Goal: Transaction & Acquisition: Purchase product/service

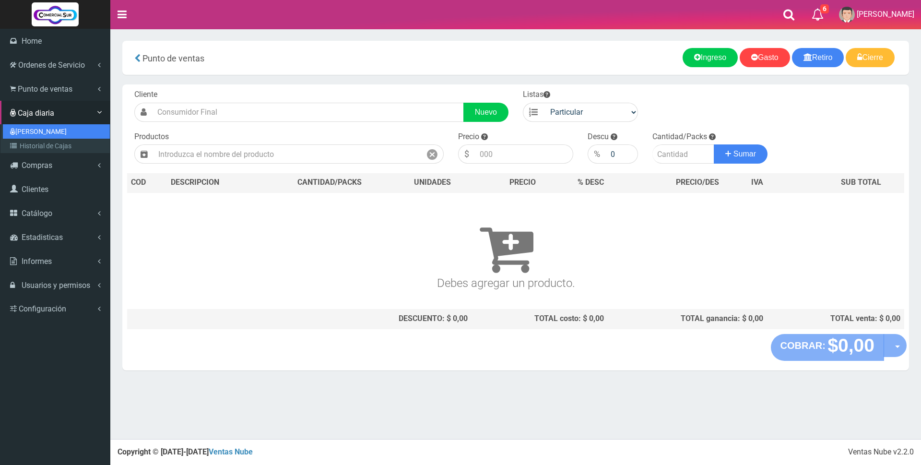
click at [28, 131] on link "[PERSON_NAME]" at bounding box center [56, 131] width 107 height 14
click at [34, 147] on link "Historial de Cajas" at bounding box center [56, 146] width 107 height 14
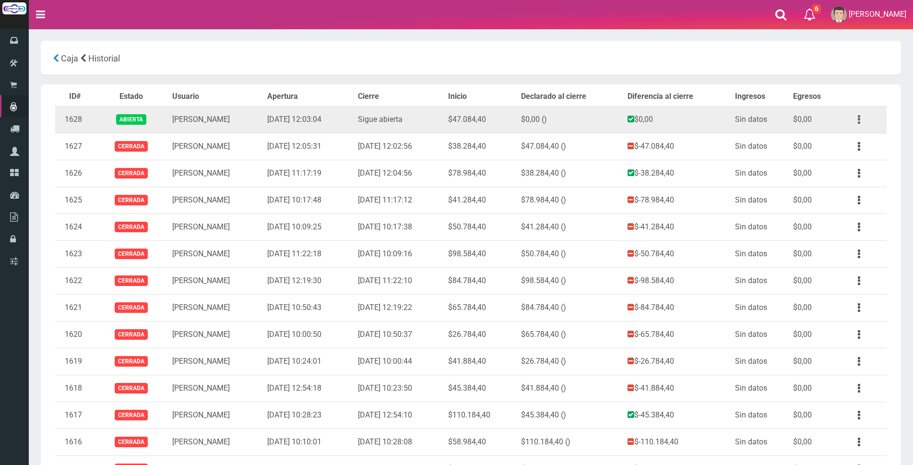
click at [855, 120] on button "button" at bounding box center [859, 119] width 22 height 17
click at [860, 121] on button "button" at bounding box center [859, 119] width 22 height 17
click at [849, 142] on link "Ver" at bounding box center [832, 142] width 76 height 21
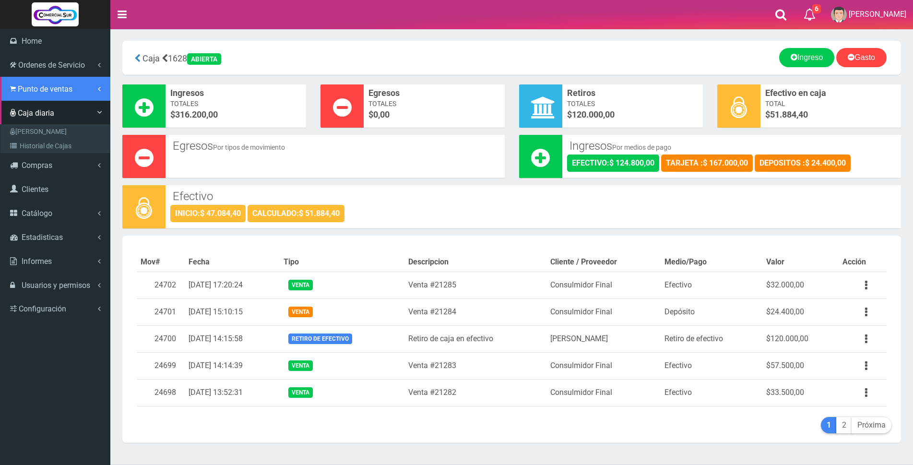
click at [42, 86] on span "Punto de ventas" at bounding box center [45, 88] width 55 height 9
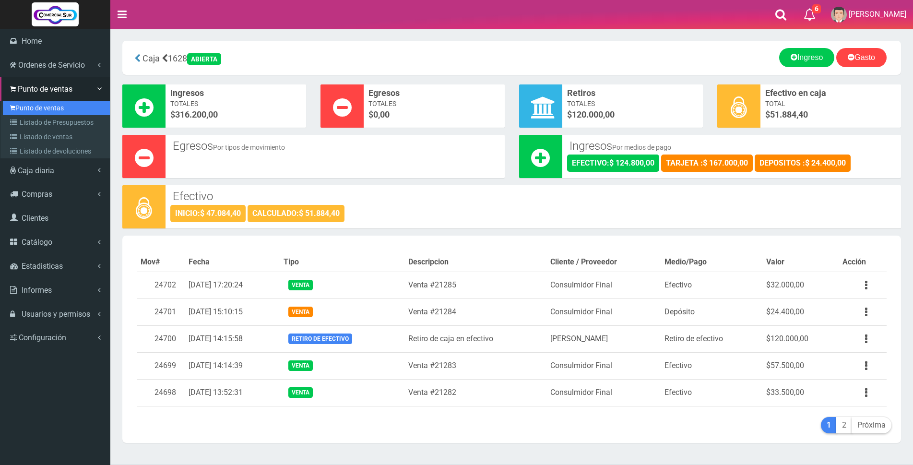
click at [22, 106] on link "Punto de ventas" at bounding box center [56, 108] width 107 height 14
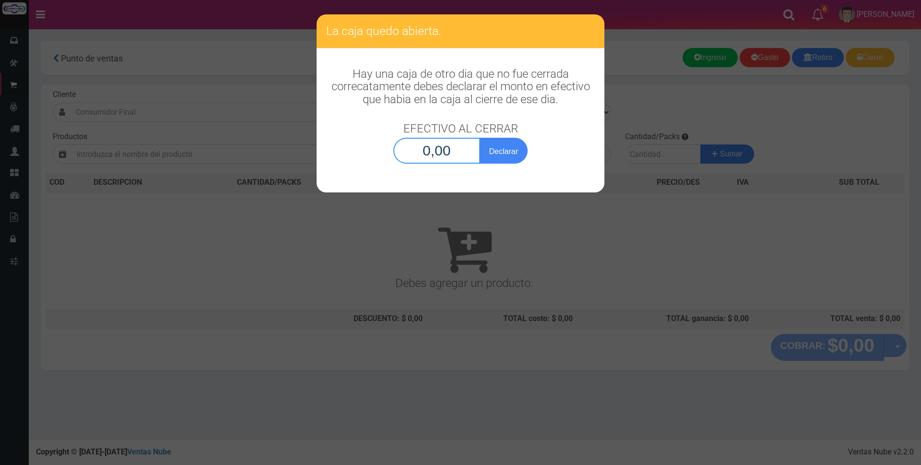
click at [412, 151] on input "0,00" at bounding box center [436, 151] width 87 height 26
type input "51.884,40"
click at [496, 153] on button "Declarar" at bounding box center [504, 151] width 48 height 26
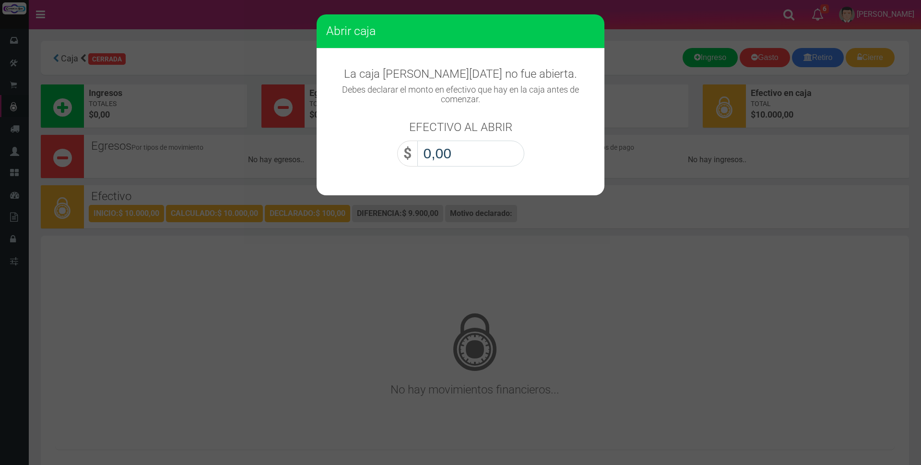
click at [475, 148] on input "0,00" at bounding box center [470, 154] width 107 height 26
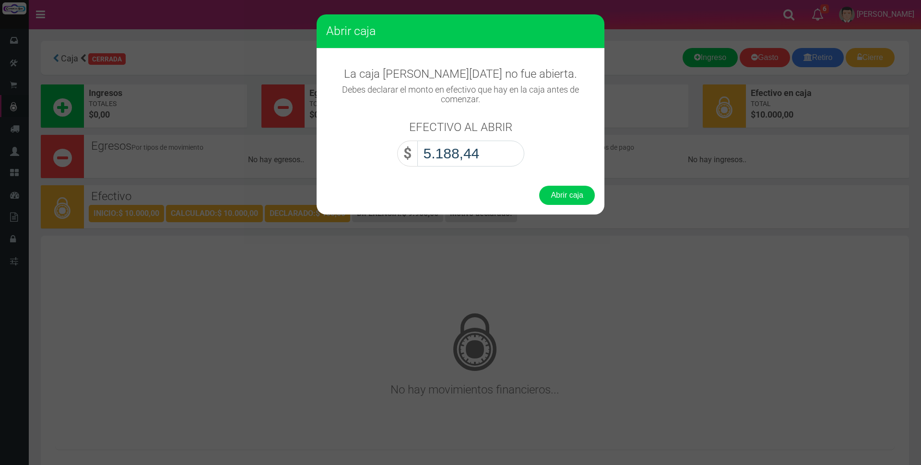
type input "51.884,40"
click at [568, 194] on button "Abrir caja" at bounding box center [567, 195] width 56 height 19
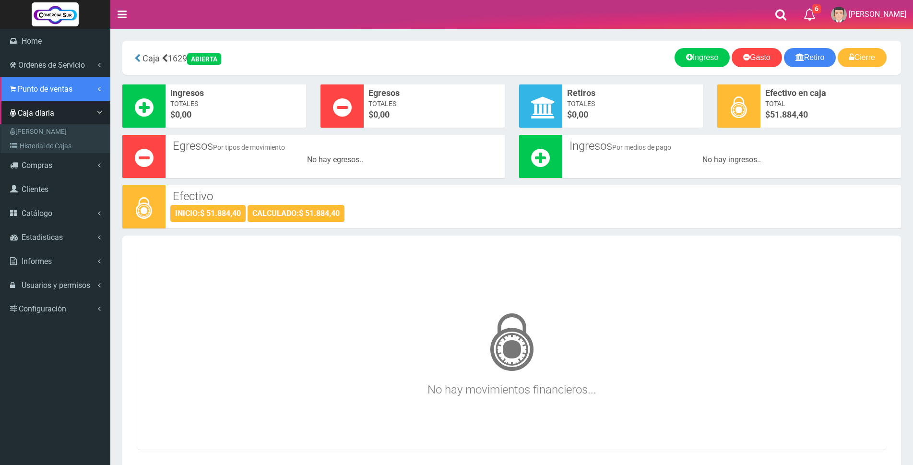
click at [27, 85] on span "Punto de ventas" at bounding box center [45, 88] width 55 height 9
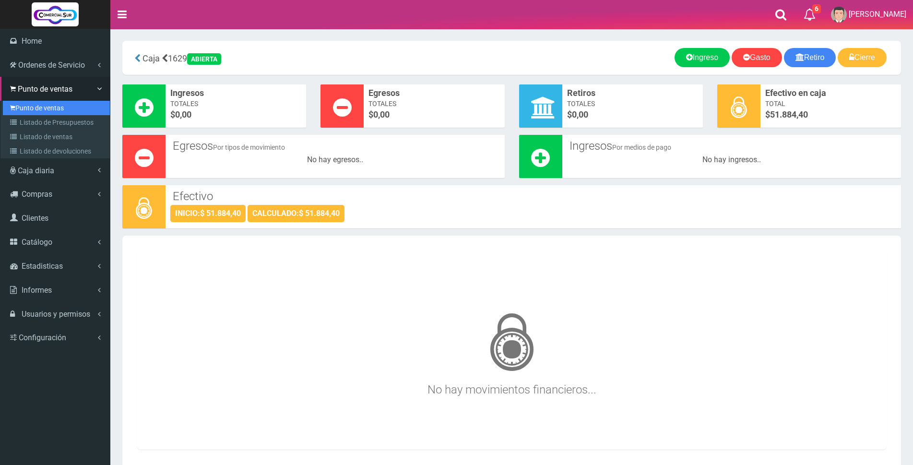
click at [30, 104] on link "Punto de ventas" at bounding box center [56, 108] width 107 height 14
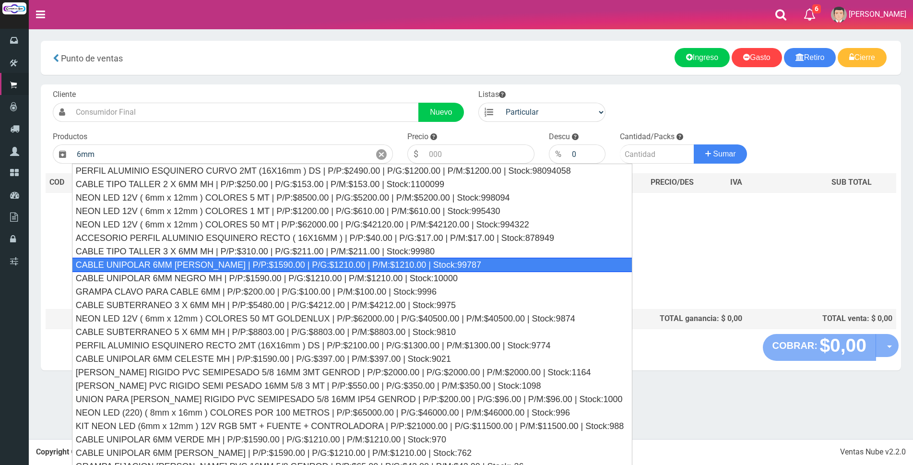
click at [144, 260] on div "CABLE UNIPOLAR 6MM [PERSON_NAME] | P/P:$1590.00 | P/G:$1210.00 | P/M:$1210.00 |…" at bounding box center [352, 265] width 560 height 14
type input "CABLE UNIPOLAR 6MM [PERSON_NAME] | P/P:$1590.00 | P/G:$1210.00 | P/M:$1210.00 |…"
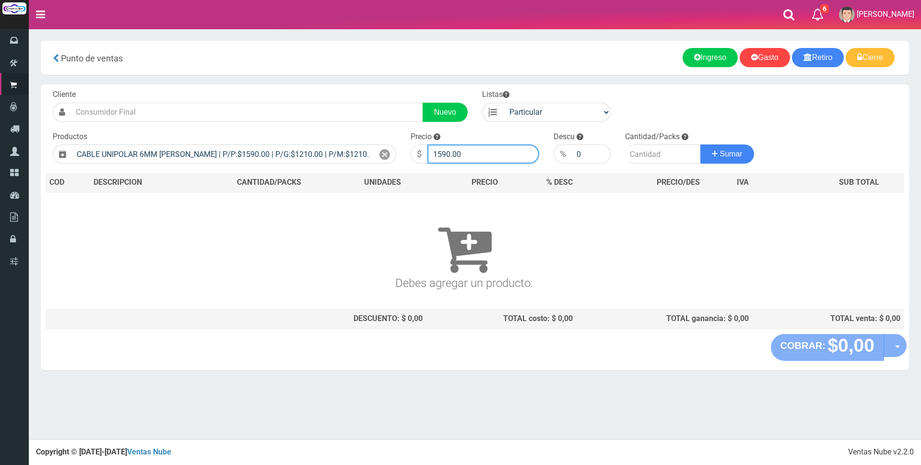
click at [480, 152] on input "1590.00" at bounding box center [484, 153] width 112 height 19
type input "1"
type input "1800"
click at [661, 154] on input "number" at bounding box center [663, 153] width 76 height 19
type input "20"
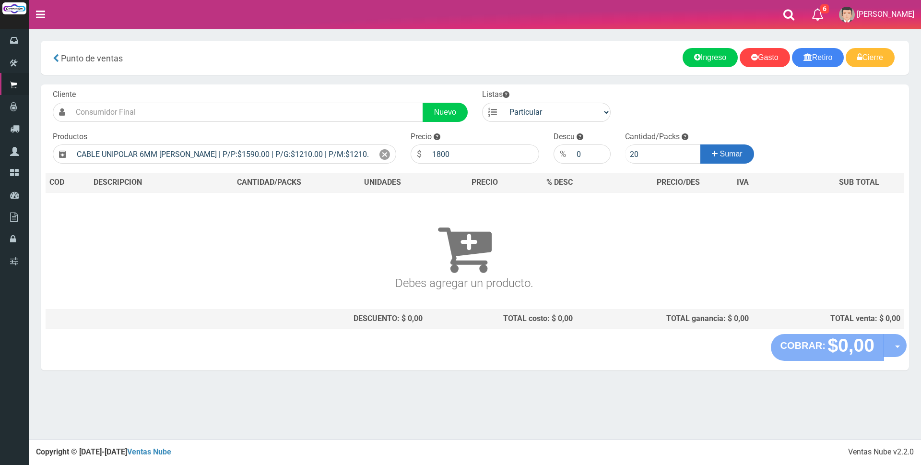
click at [707, 150] on button "Sumar" at bounding box center [728, 153] width 54 height 19
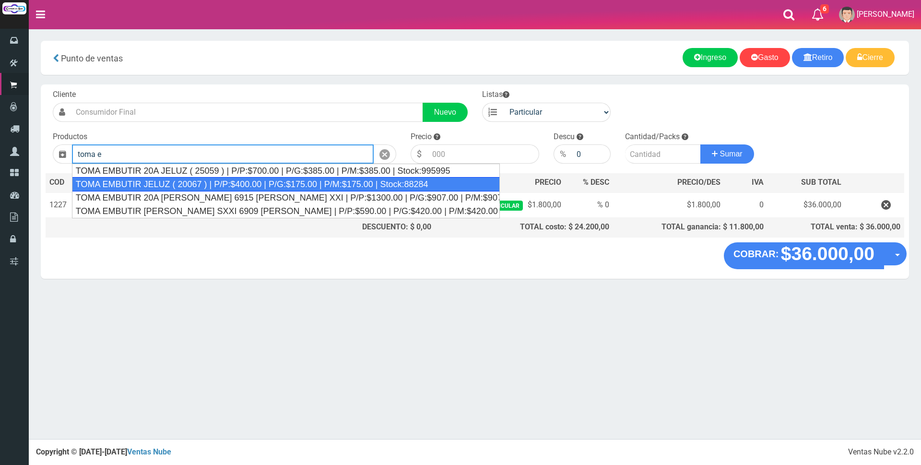
click at [334, 186] on div "TOMA EMBUTIR JELUZ ( 20067 ) | P/P:$400.00 | P/G:$175.00 | P/M:$175.00 | Stock:…" at bounding box center [286, 184] width 428 height 14
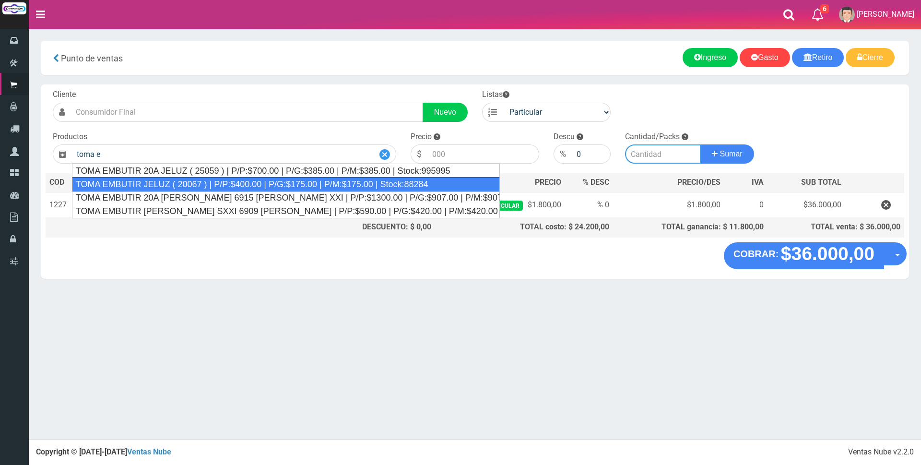
type input "TOMA EMBUTIR JELUZ ( 20067 ) | P/P:$400.00 | P/G:$175.00 | P/M:$175.00 | Stock:…"
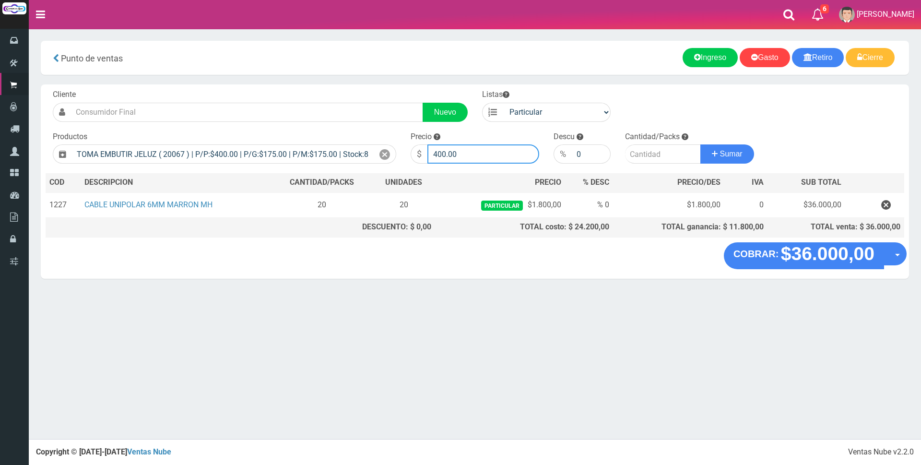
click at [459, 153] on input "400.00" at bounding box center [484, 153] width 112 height 19
type input "4"
type input "1200"
click at [656, 155] on input "number" at bounding box center [663, 153] width 76 height 19
type input "21"
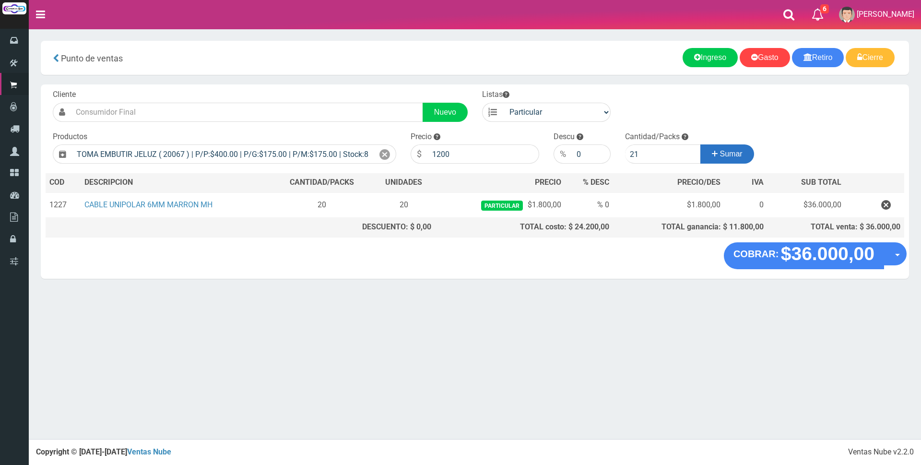
click at [724, 155] on span "Sumar" at bounding box center [731, 154] width 23 height 8
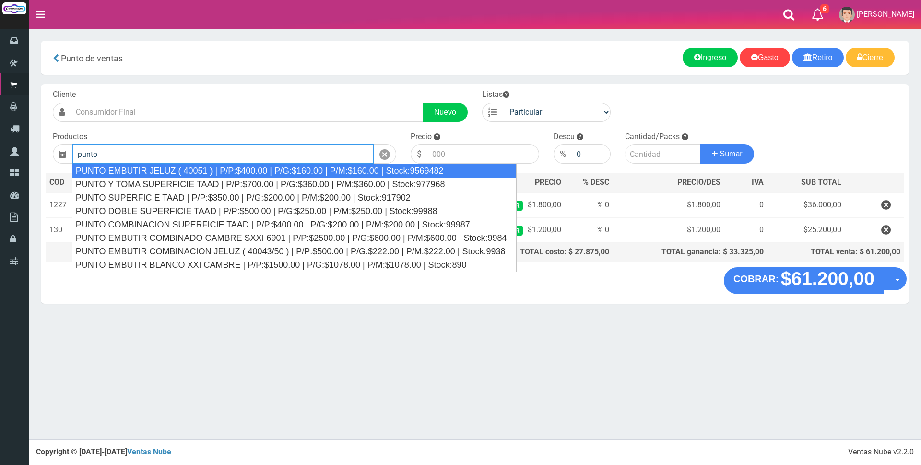
click at [433, 171] on div "PUNTO EMBUTIR JELUZ ( 40051 ) | P/P:$400.00 | P/G:$160.00 | P/M:$160.00 | Stock…" at bounding box center [294, 171] width 445 height 14
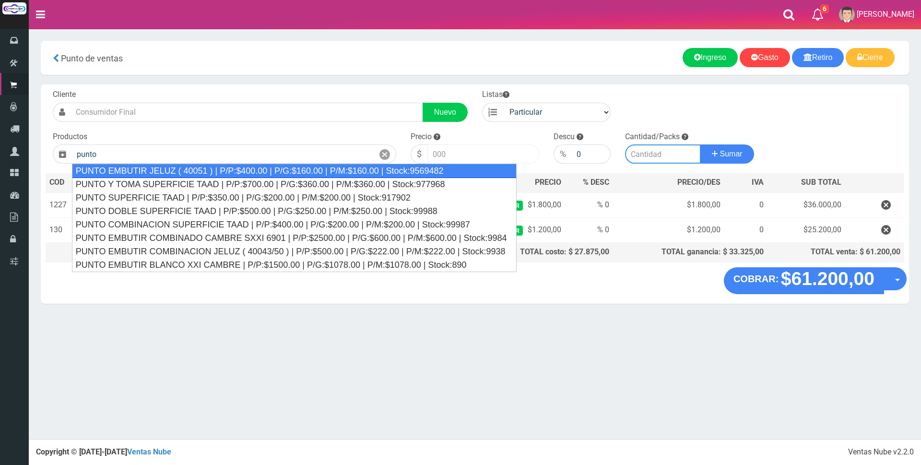
type input "PUNTO EMBUTIR JELUZ ( 40051 ) | P/P:$400.00 | P/G:$160.00 | P/M:$160.00 | Stock…"
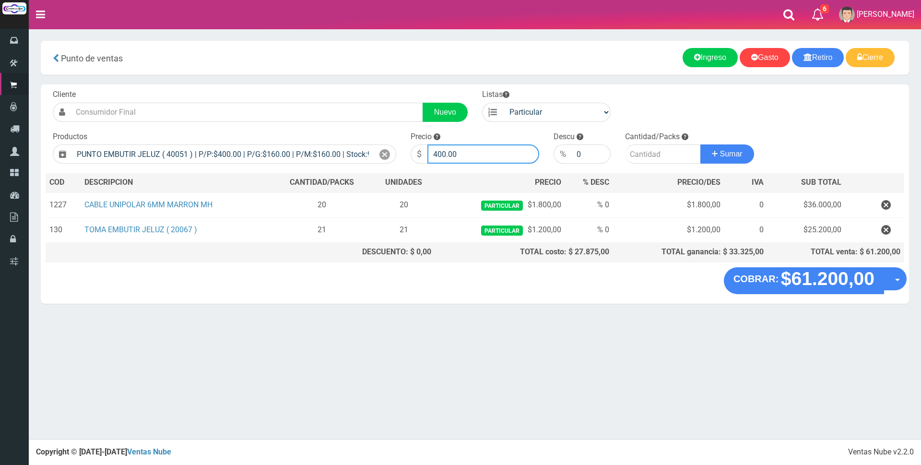
click at [483, 153] on input "400.00" at bounding box center [484, 153] width 112 height 19
type input "4"
type input "1200"
drag, startPoint x: 643, startPoint y: 152, endPoint x: 649, endPoint y: 153, distance: 5.8
click at [644, 152] on input "number" at bounding box center [663, 153] width 76 height 19
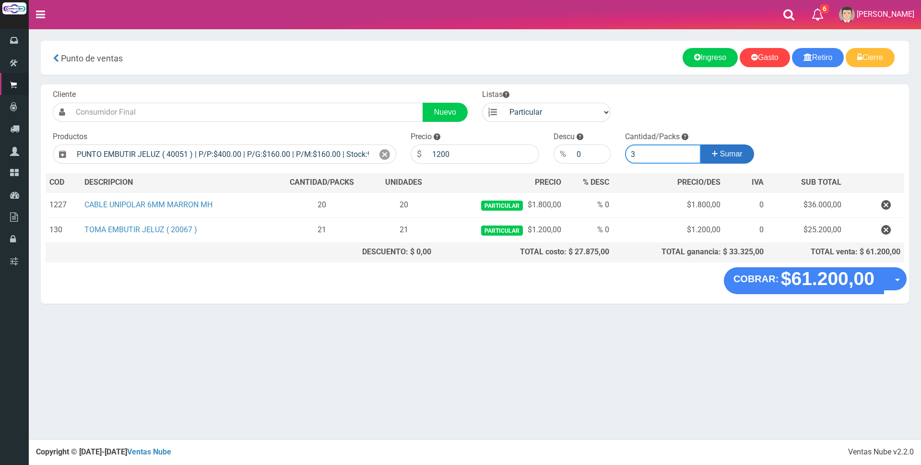
type input "3"
click at [721, 148] on button "Sumar" at bounding box center [728, 153] width 54 height 19
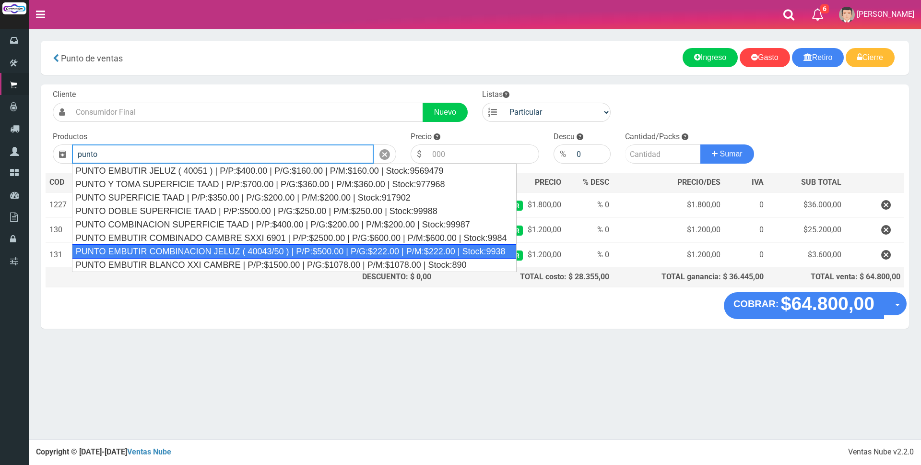
click at [388, 249] on div "PUNTO EMBUTIR COMBINACION JELUZ ( 40043/50 ) | P/P:$500.00 | P/G:$222.00 | P/M:…" at bounding box center [294, 251] width 445 height 14
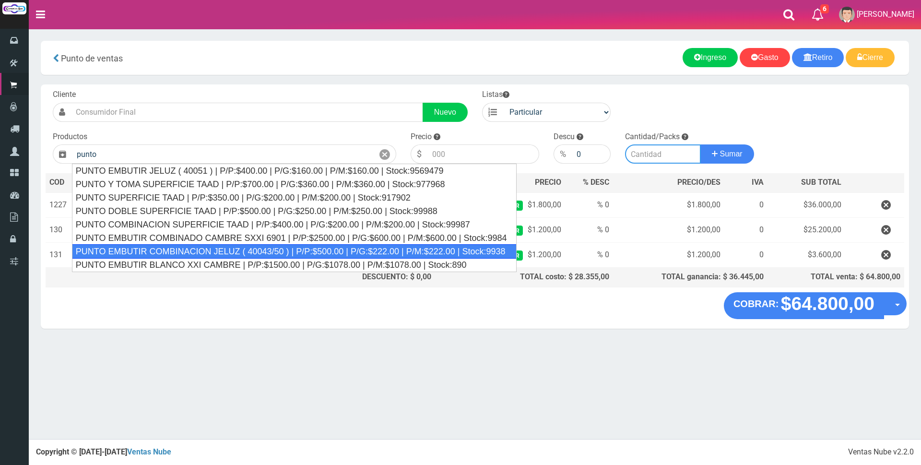
type input "PUNTO EMBUTIR COMBINACION JELUZ ( 40043/50 ) | P/P:$500.00 | P/G:$222.00 | P/M:…"
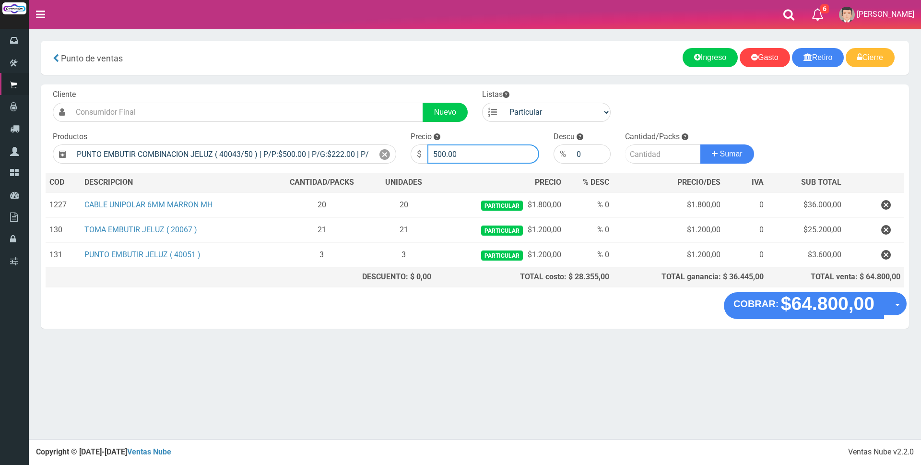
click at [474, 157] on input "500.00" at bounding box center [484, 153] width 112 height 19
type input "5"
type input "1500"
click at [631, 153] on input "number" at bounding box center [663, 153] width 76 height 19
type input "2"
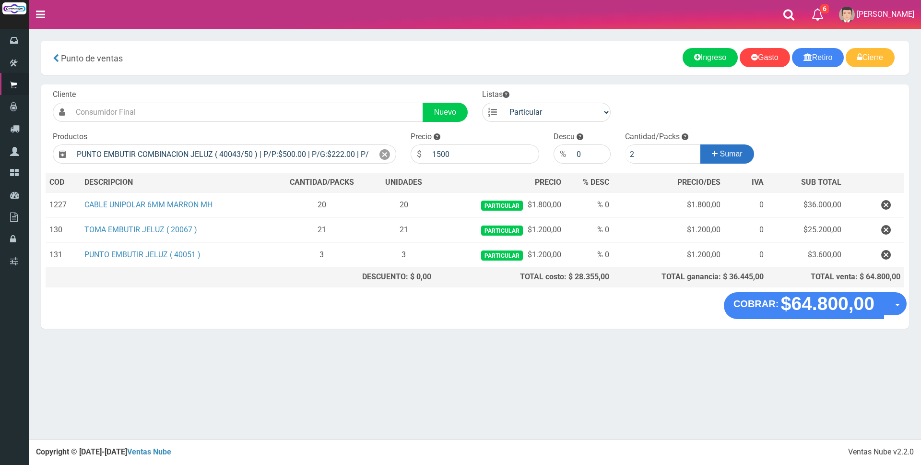
click at [733, 150] on span "Sumar" at bounding box center [731, 154] width 23 height 8
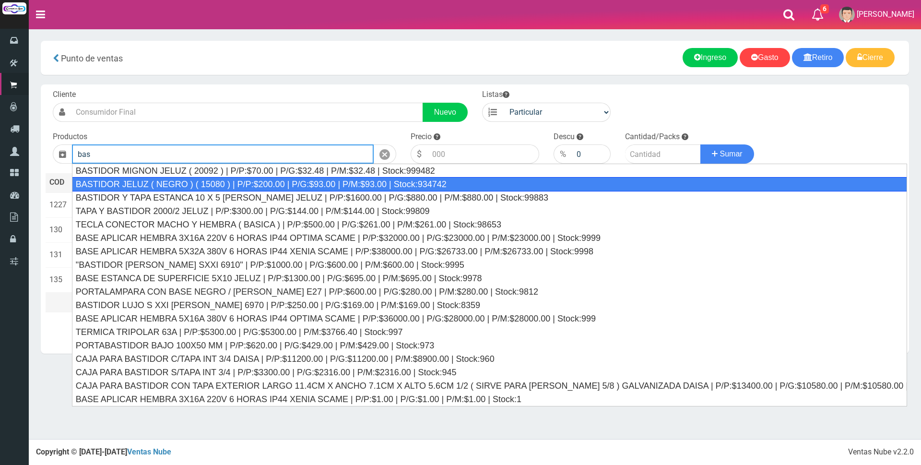
click at [692, 182] on div "BASTIDOR JELUZ ( NEGRO ) ( 15080 ) | P/P:$200.00 | P/G:$93.00 | P/M:$93.00 | St…" at bounding box center [489, 184] width 835 height 14
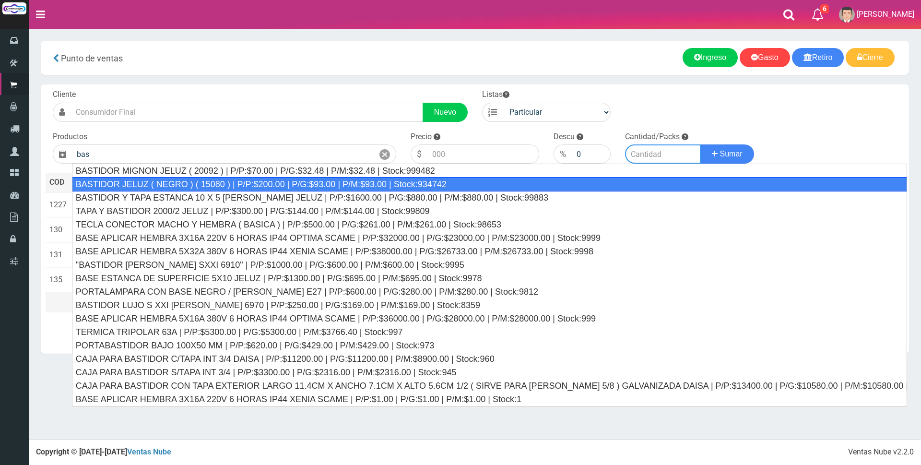
type input "BASTIDOR JELUZ ( NEGRO ) ( 15080 ) | P/P:$200.00 | P/G:$93.00 | P/M:$93.00 | St…"
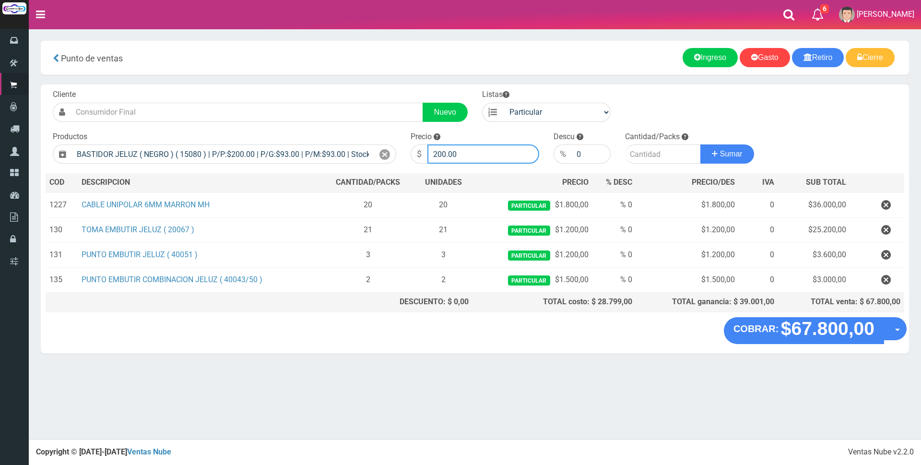
click at [490, 155] on input "200.00" at bounding box center [484, 153] width 112 height 19
type input "2"
type input "500"
click at [654, 158] on input "number" at bounding box center [663, 153] width 76 height 19
type input "13"
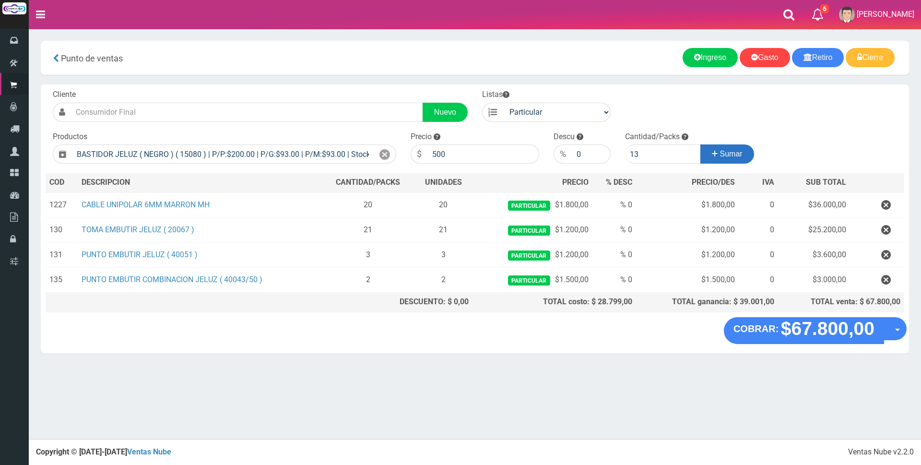
click at [725, 155] on span "Sumar" at bounding box center [731, 154] width 23 height 8
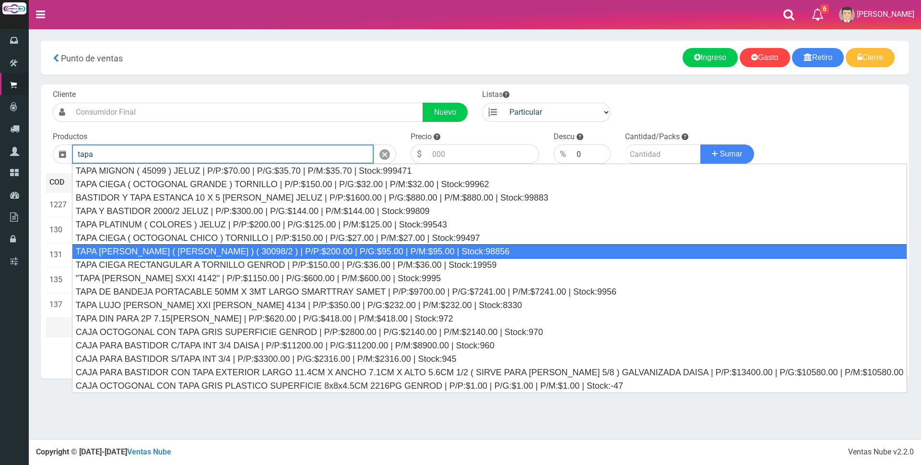
click at [533, 254] on div "TAPA REGINA JELUZ ( BLANCO ) ( 30098/2 ) | P/P:$200.00 | P/G:$95.00 | P/M:$95.0…" at bounding box center [489, 251] width 835 height 14
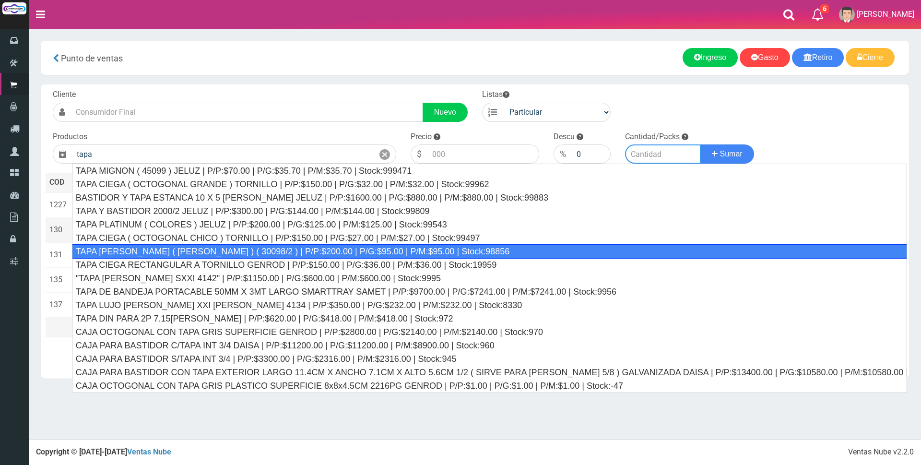
type input "TAPA REGINA JELUZ ( BLANCO ) ( 30098/2 ) | P/P:$200.00 | P/G:$95.00 | P/M:$95.0…"
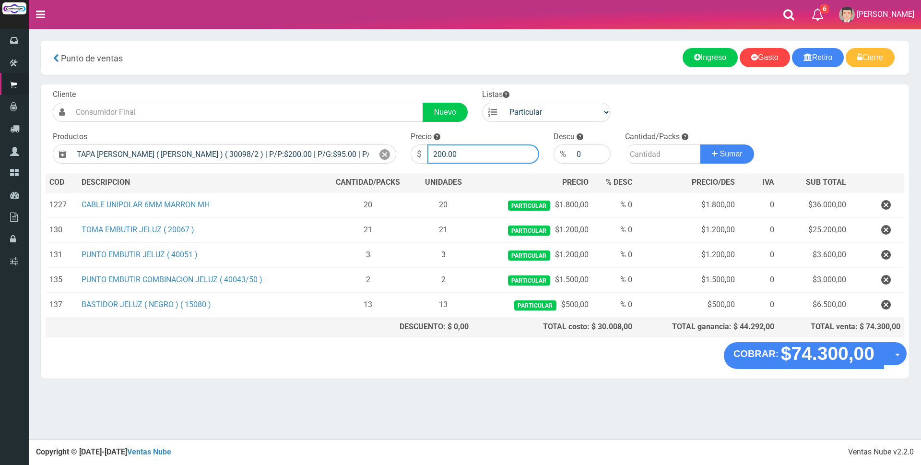
click at [511, 155] on input "200.00" at bounding box center [484, 153] width 112 height 19
type input "2"
type input "700"
click at [646, 157] on input "number" at bounding box center [663, 153] width 76 height 19
type input "13"
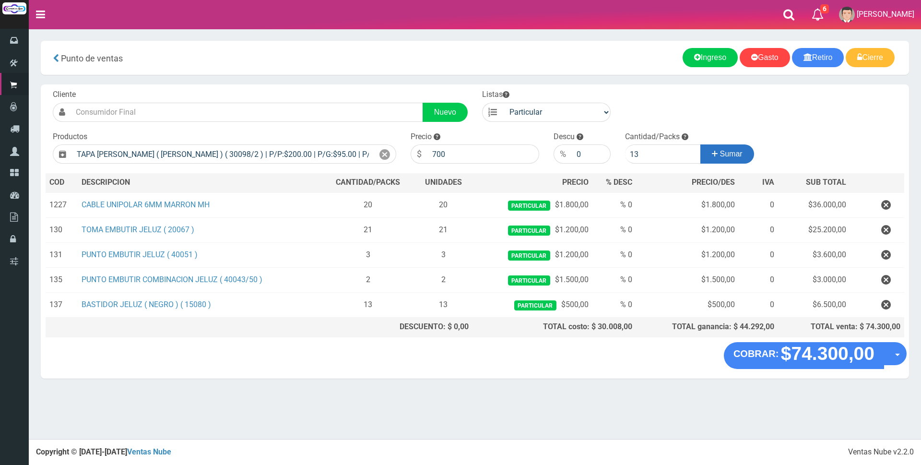
click at [740, 155] on span "Sumar" at bounding box center [731, 154] width 23 height 8
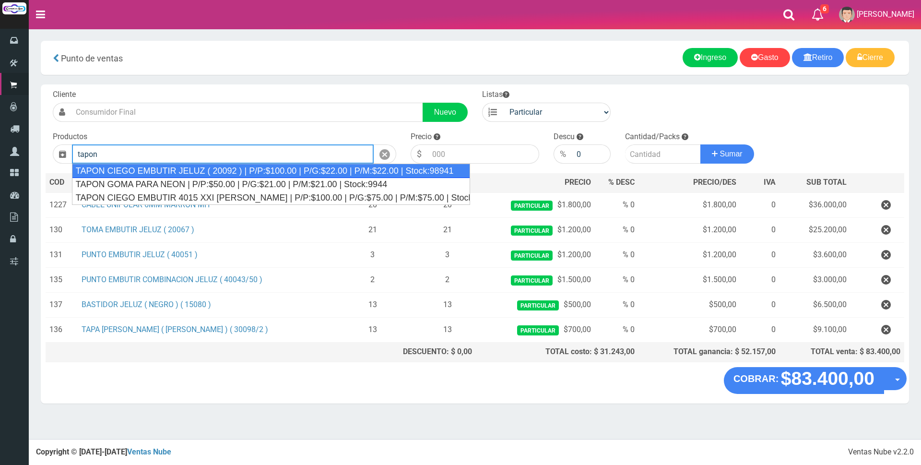
click at [434, 175] on div "TAPON CIEGO EMBUTIR JELUZ ( 20092 ) | P/P:$100.00 | P/G:$22.00 | P/M:$22.00 | S…" at bounding box center [271, 171] width 398 height 14
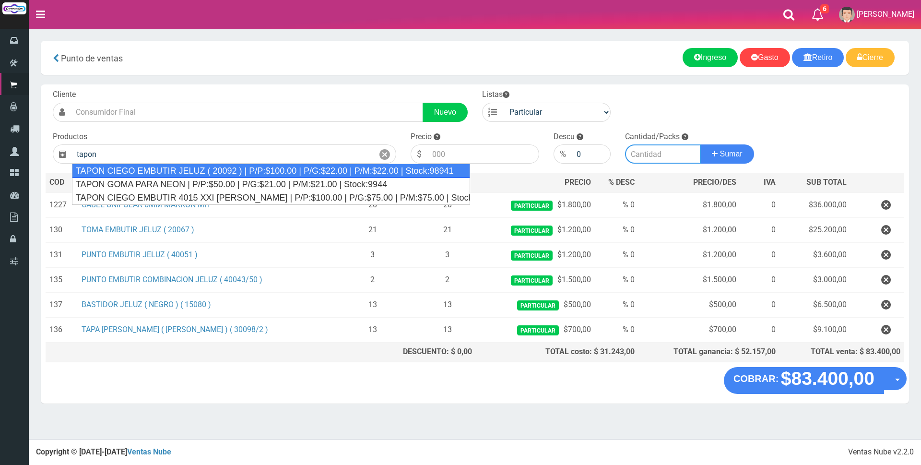
type input "TAPON CIEGO EMBUTIR JELUZ ( 20092 ) | P/P:$100.00 | P/G:$22.00 | P/M:$22.00 | S…"
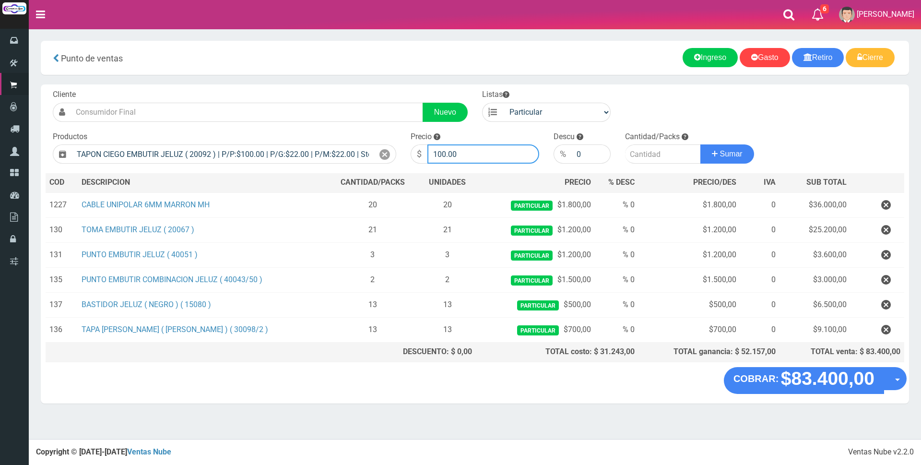
click at [472, 159] on input "100.00" at bounding box center [484, 153] width 112 height 19
type input "1"
type input "300"
drag, startPoint x: 632, startPoint y: 150, endPoint x: 644, endPoint y: 150, distance: 12.0
click at [633, 150] on input "number" at bounding box center [663, 153] width 76 height 19
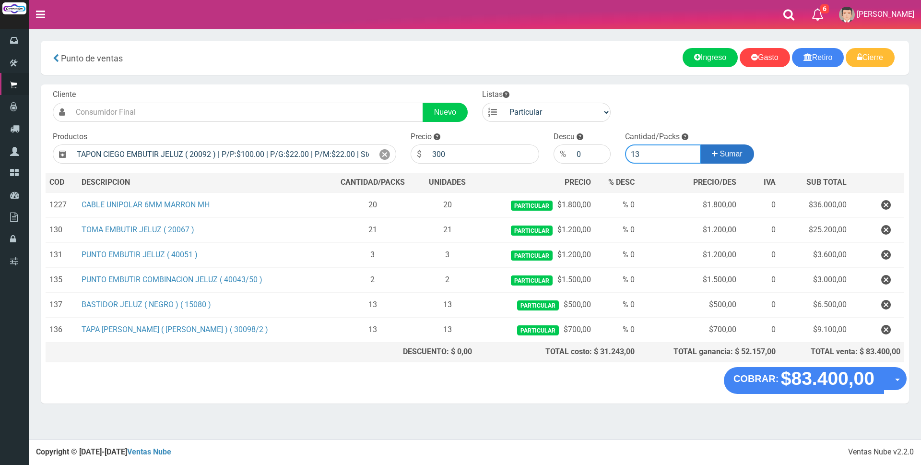
type input "13"
click at [717, 155] on button "Sumar" at bounding box center [728, 153] width 54 height 19
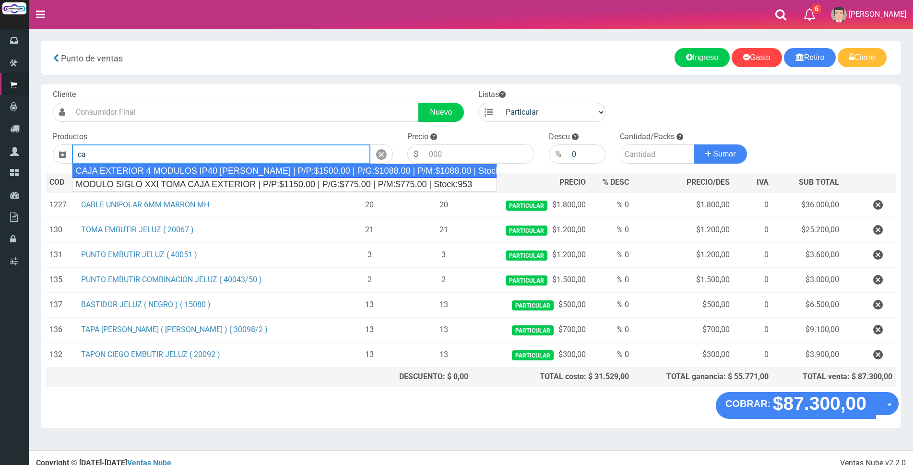
type input "c"
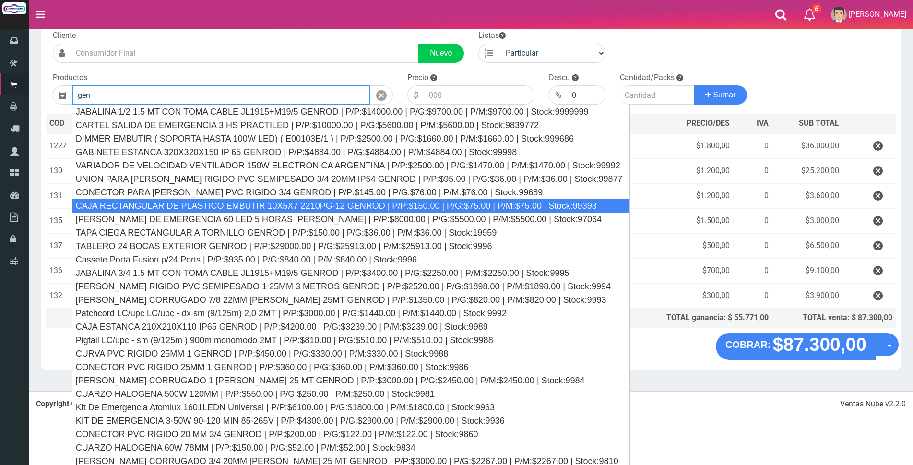
scroll to position [76, 0]
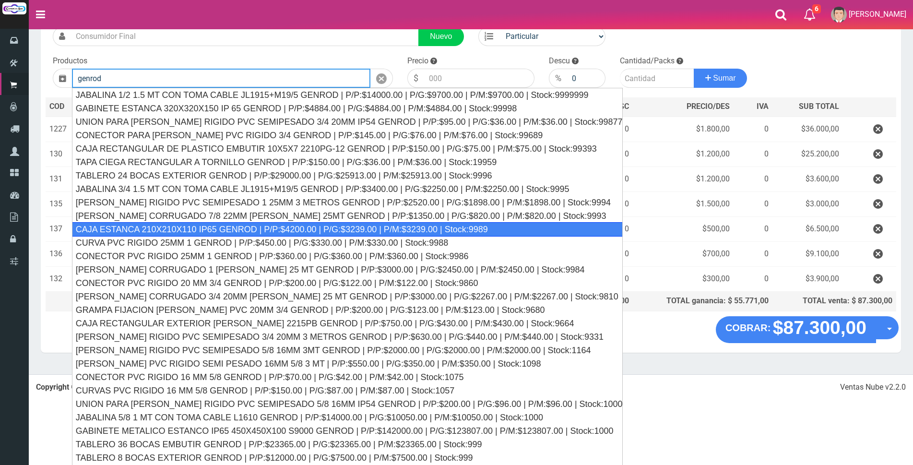
click at [414, 230] on div "CAJA ESTANCA 210X210X110 IP65 GENROD | P/P:$4200.00 | P/G:$3239.00 | P/M:$3239.…" at bounding box center [347, 229] width 551 height 14
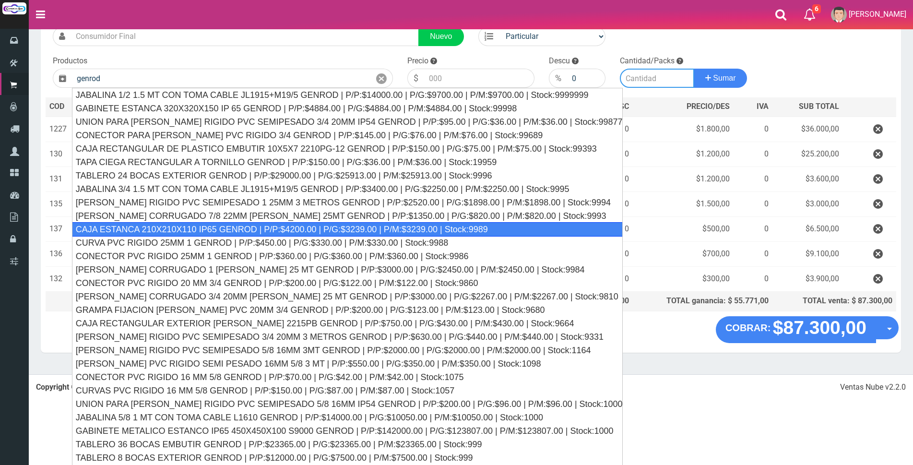
type input "CAJA ESTANCA 210X210X110 IP65 GENROD | P/P:$4200.00 | P/G:$3239.00 | P/M:$3239.…"
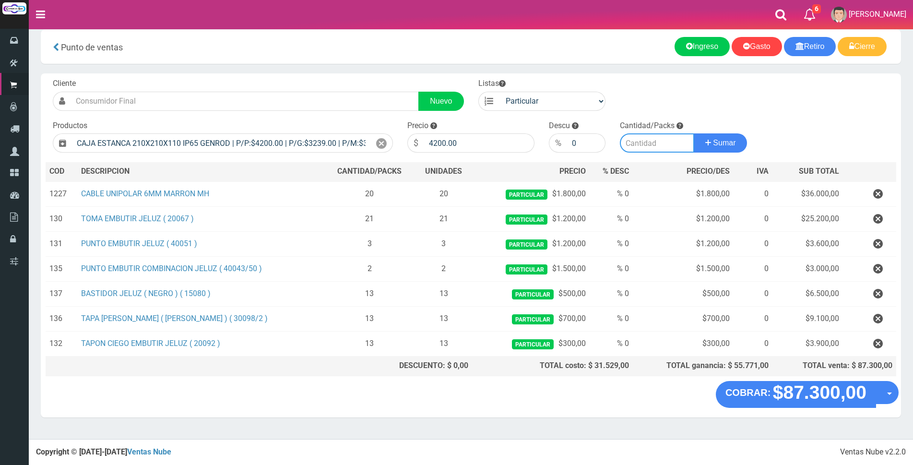
scroll to position [7, 0]
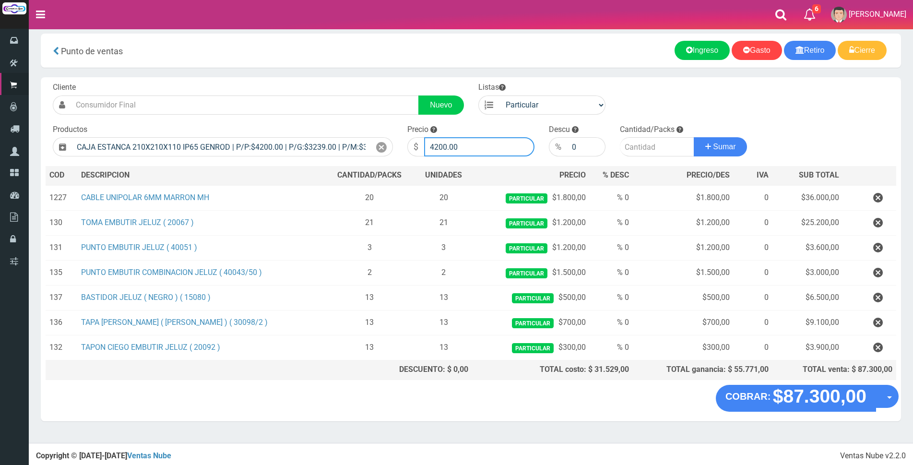
click at [473, 144] on input "4200.00" at bounding box center [479, 146] width 110 height 19
type input "4"
type input "4800"
click at [651, 145] on input "number" at bounding box center [657, 146] width 74 height 19
type input "13"
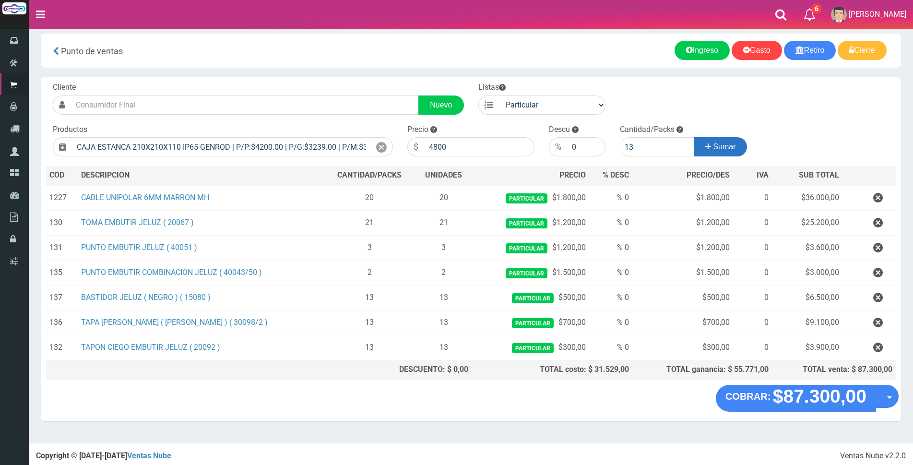
click at [732, 152] on button "Sumar" at bounding box center [721, 146] width 54 height 19
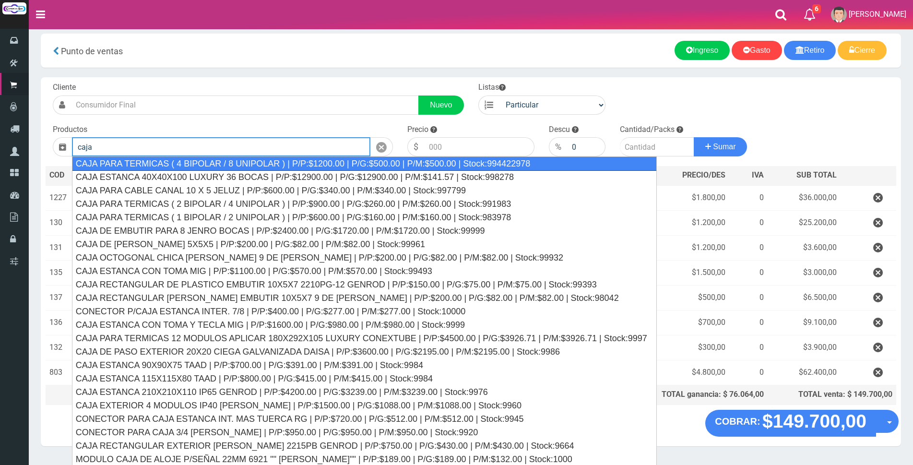
click at [339, 160] on div "CAJA PARA TERMICAS ( 4 BIPOLAR / 8 UNIPOLAR ) | P/P:$1200.00 | P/G:$500.00 | P/…" at bounding box center [364, 163] width 585 height 14
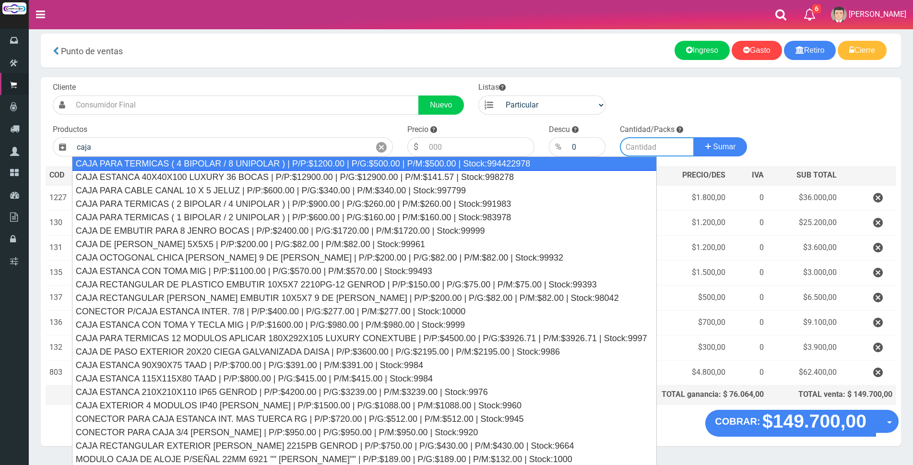
type input "CAJA PARA TERMICAS ( 4 BIPOLAR / 8 UNIPOLAR ) | P/P:$1200.00 | P/G:$500.00 | P/…"
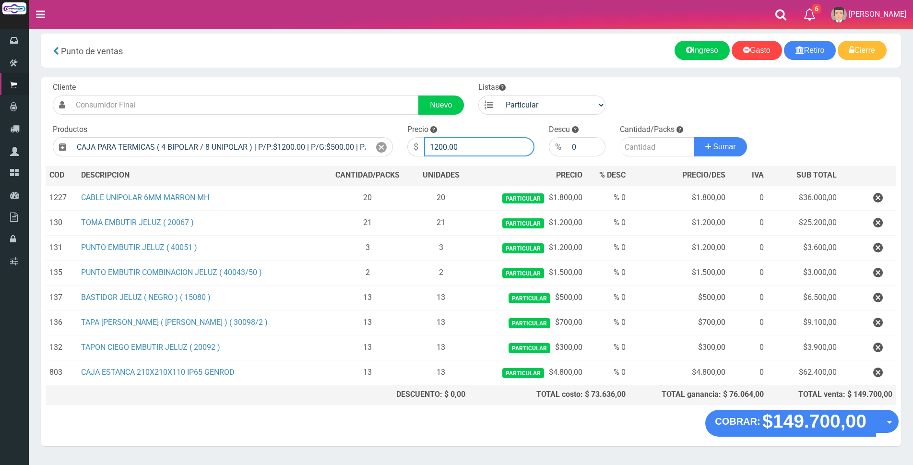
click at [483, 145] on input "1200.00" at bounding box center [479, 146] width 110 height 19
type input "1"
type input "8500"
click at [650, 147] on input "number" at bounding box center [657, 146] width 74 height 19
type input "2"
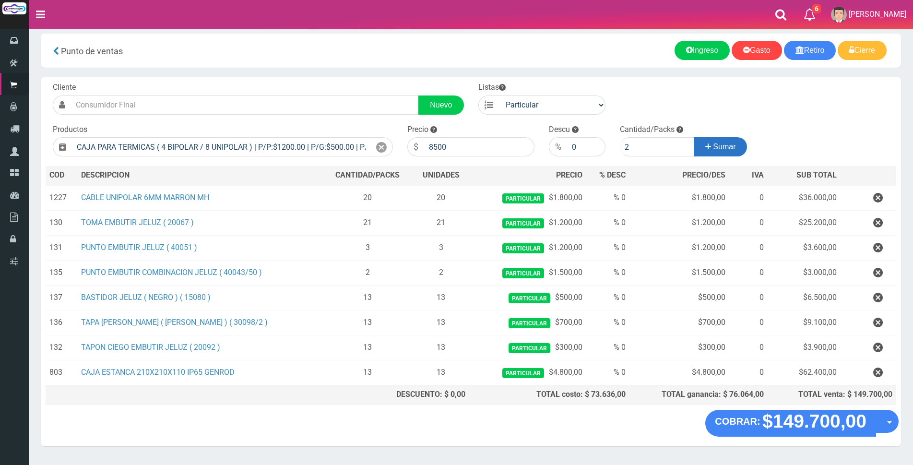
click at [723, 146] on span "Sumar" at bounding box center [724, 147] width 23 height 8
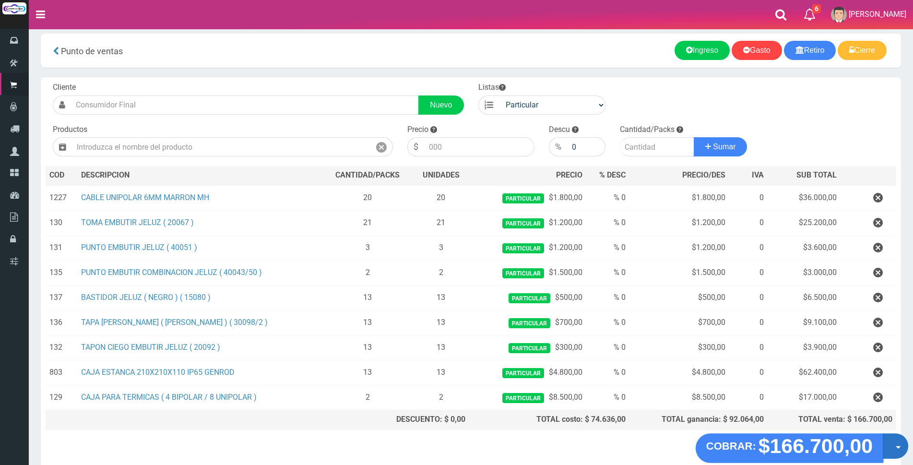
click at [896, 448] on span "button" at bounding box center [898, 447] width 5 height 3
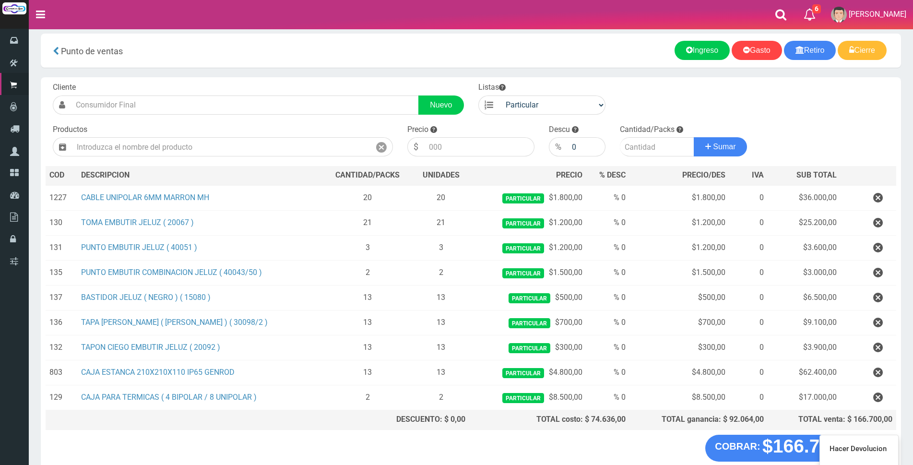
click at [905, 379] on section "× Titulo del Msj texto Mas Texto Cancelar Aceptar Punto de ventas Ingreso" at bounding box center [471, 257] width 884 height 471
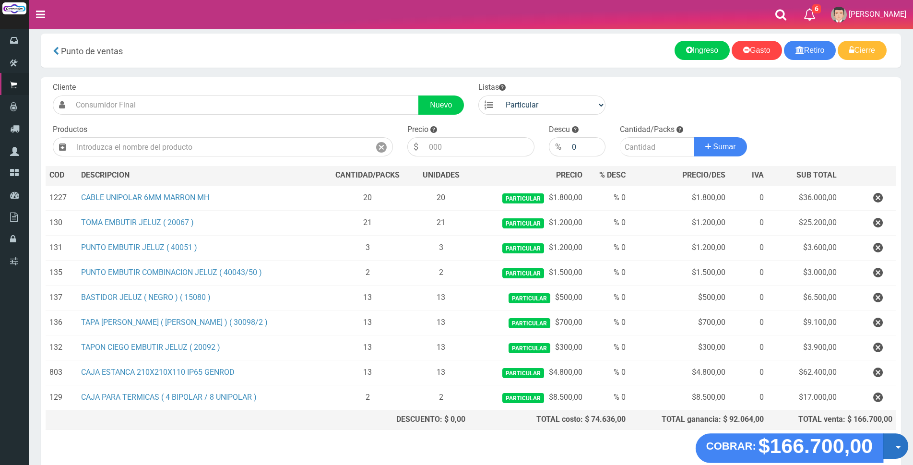
click at [891, 452] on button "Opciones" at bounding box center [895, 445] width 25 height 25
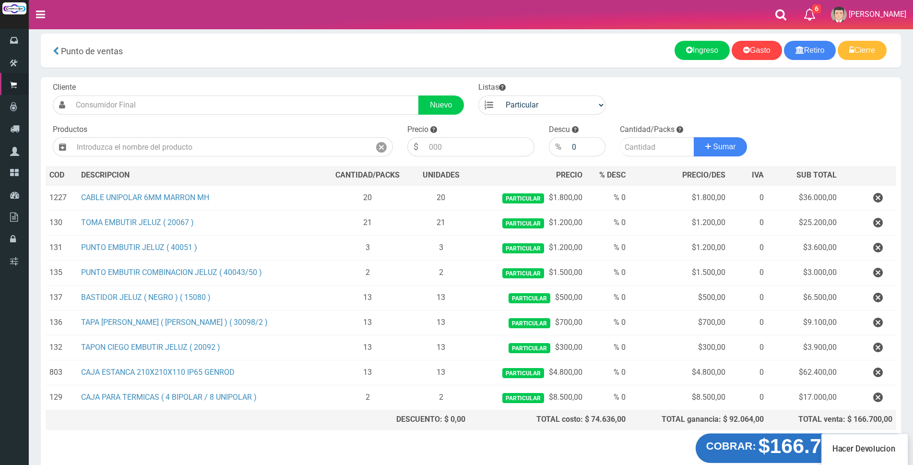
click at [775, 446] on strong "$166.700,00" at bounding box center [816, 446] width 115 height 23
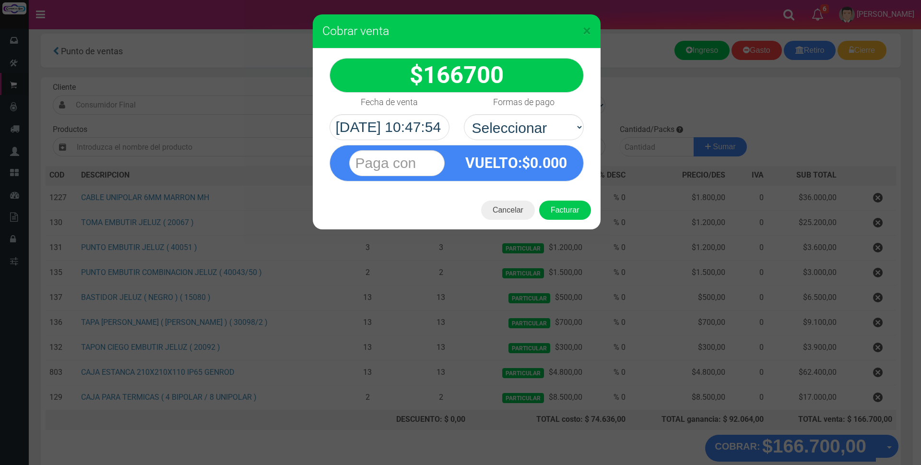
click at [653, 453] on div "× Cobrar venta :$" at bounding box center [460, 232] width 921 height 465
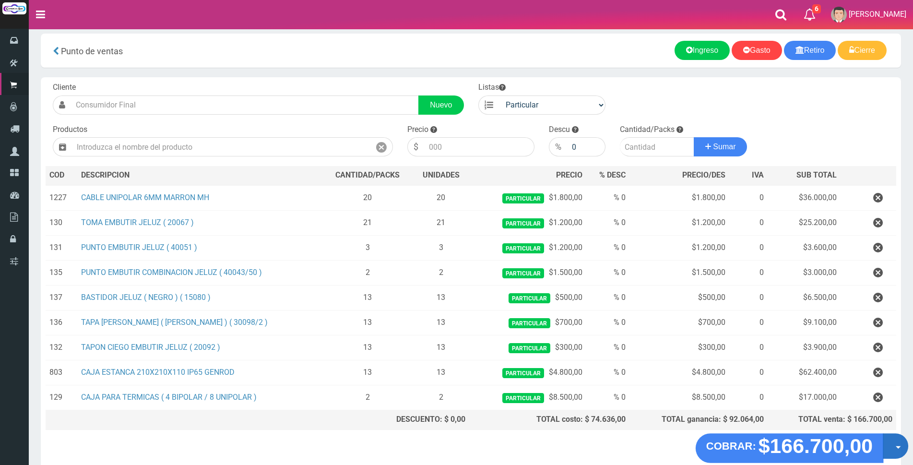
click at [902, 446] on button "Opciones" at bounding box center [895, 445] width 25 height 25
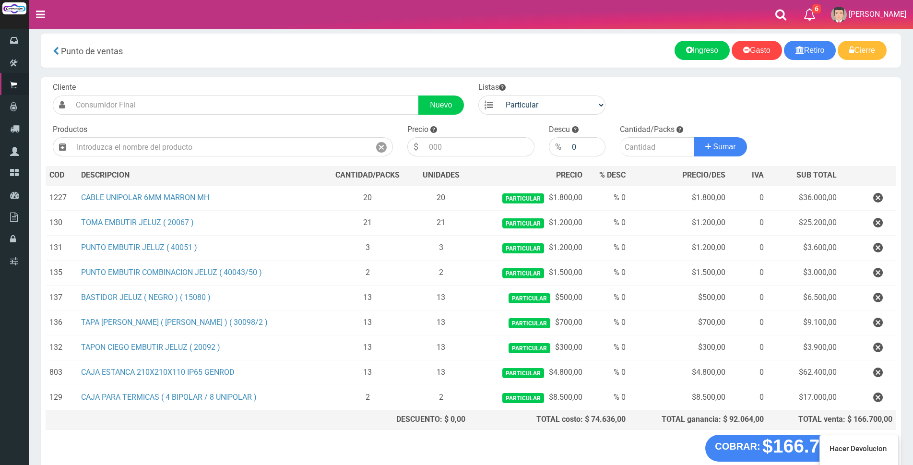
click at [645, 444] on "COBRAR: $166.700,00 Opciones Hacer Devolucion Crear presupuesto" at bounding box center [471, 448] width 856 height 27
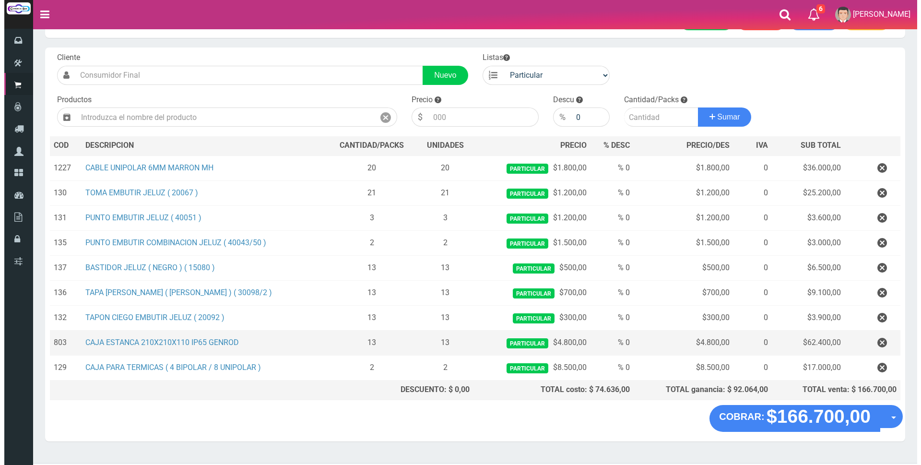
scroll to position [57, 0]
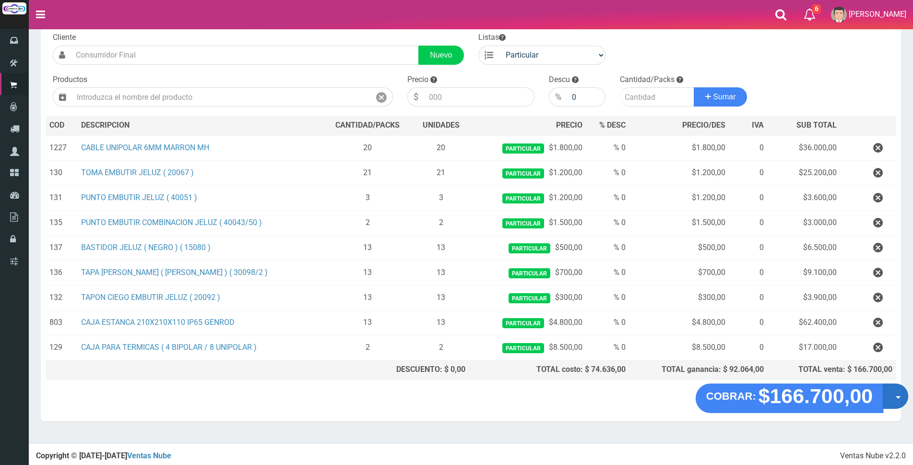
click at [894, 402] on button "Opciones" at bounding box center [895, 395] width 25 height 25
click at [891, 420] on link "Crear presupuesto" at bounding box center [865, 421] width 86 height 22
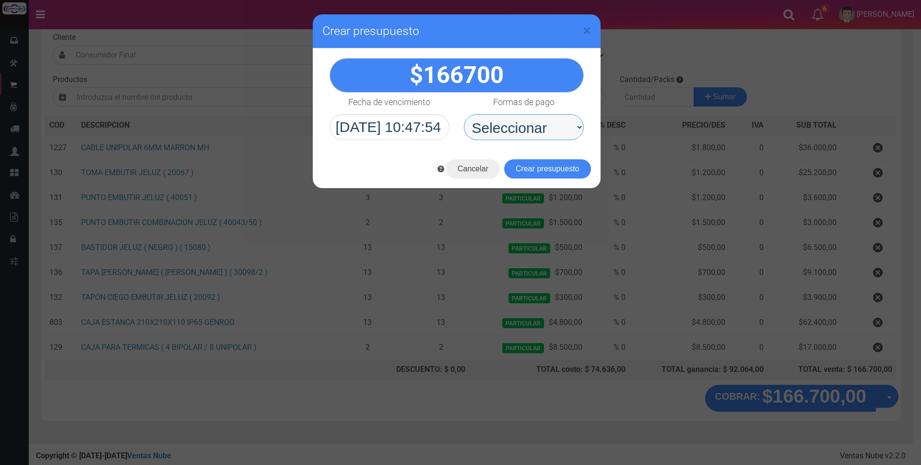
click at [558, 120] on select "Seleccionar Efectivo Tarjeta de Crédito Depósito Débito" at bounding box center [524, 127] width 120 height 26
select select "Depósito"
click at [464, 114] on select "Seleccionar Efectivo Tarjeta de Crédito Depósito Débito" at bounding box center [524, 127] width 120 height 26
click at [539, 172] on button "Crear presupuesto" at bounding box center [547, 168] width 87 height 19
